Goal: Transaction & Acquisition: Purchase product/service

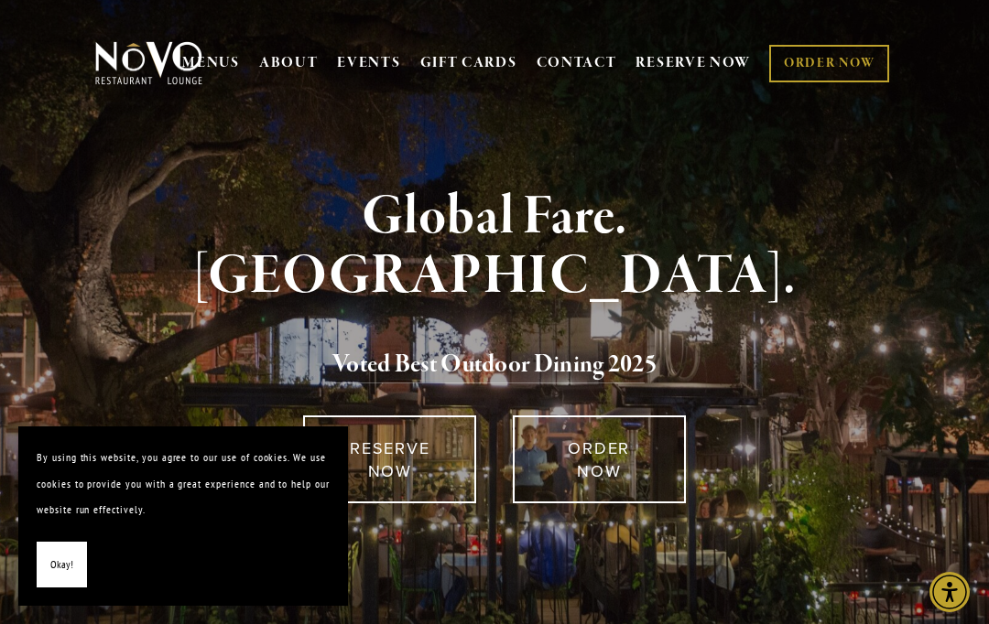
click at [452, 65] on link "GIFT CARDS" at bounding box center [468, 63] width 97 height 35
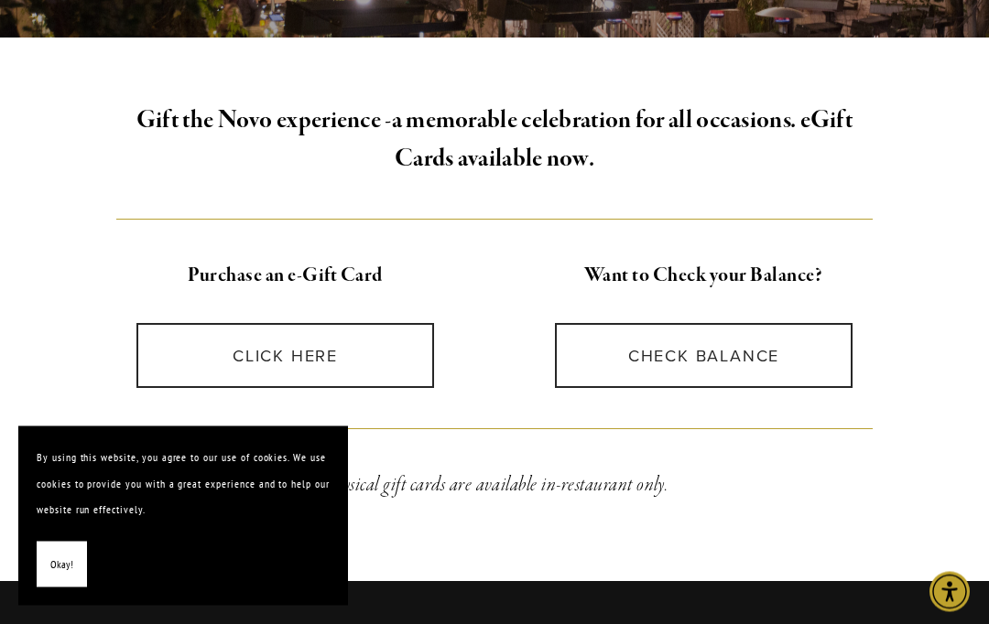
scroll to position [454, 0]
click at [347, 363] on link "CLICK HERE" at bounding box center [285, 355] width 298 height 65
